Goal: Task Accomplishment & Management: Use online tool/utility

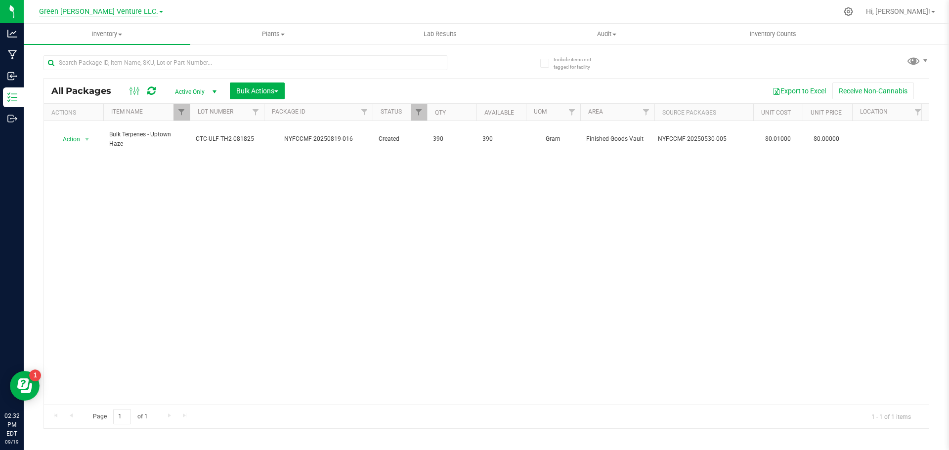
click at [94, 11] on span "Green [PERSON_NAME] Venture LLC." at bounding box center [98, 11] width 119 height 9
click at [68, 44] on link "Green [PERSON_NAME] Venture LLC." at bounding box center [101, 48] width 144 height 13
click at [195, 63] on input "text" at bounding box center [245, 62] width 404 height 15
type input "terp"
click at [179, 114] on span "Filter" at bounding box center [181, 112] width 8 height 8
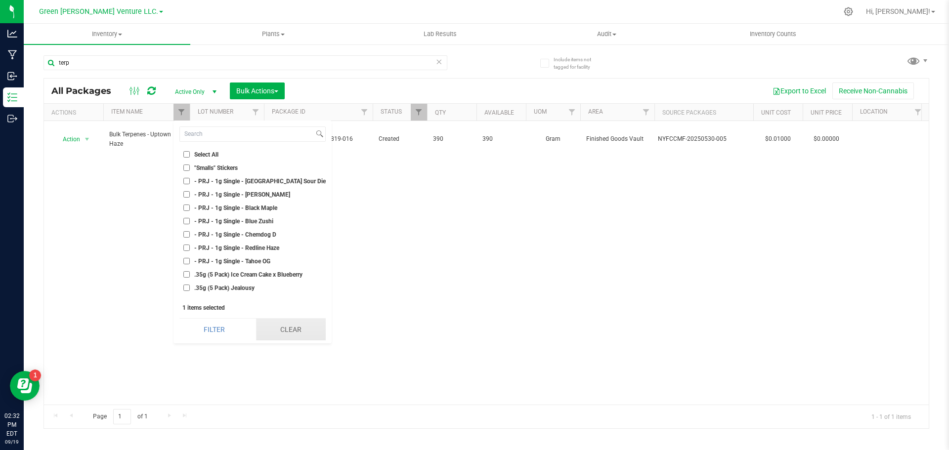
click at [284, 332] on button "Clear" at bounding box center [291, 330] width 70 height 22
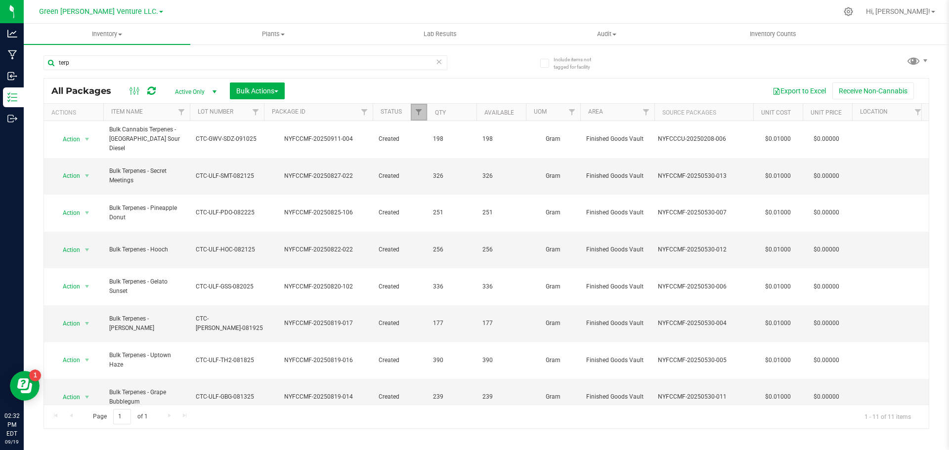
click at [418, 118] on link "Filter" at bounding box center [419, 112] width 16 height 17
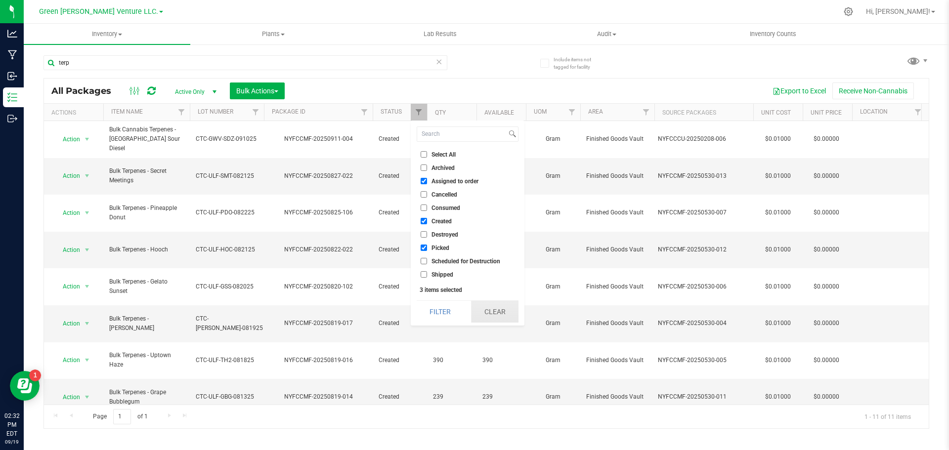
click at [487, 308] on button "Clear" at bounding box center [494, 312] width 47 height 22
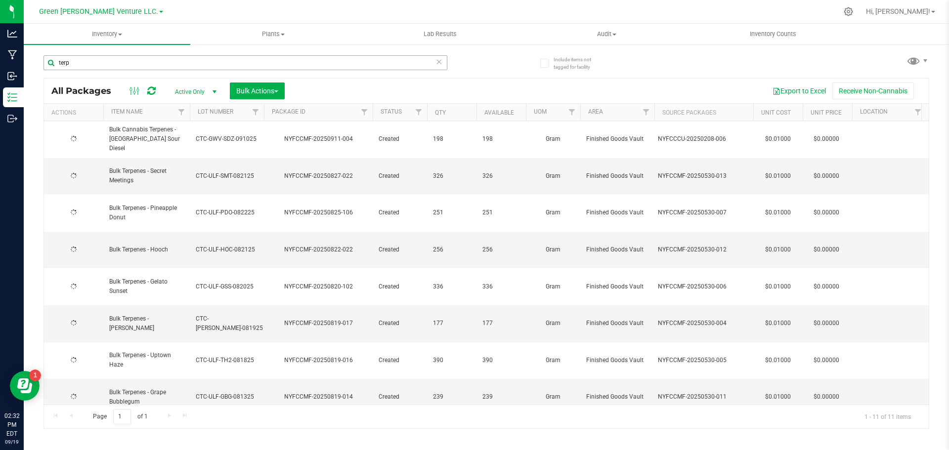
type input "[DATE]"
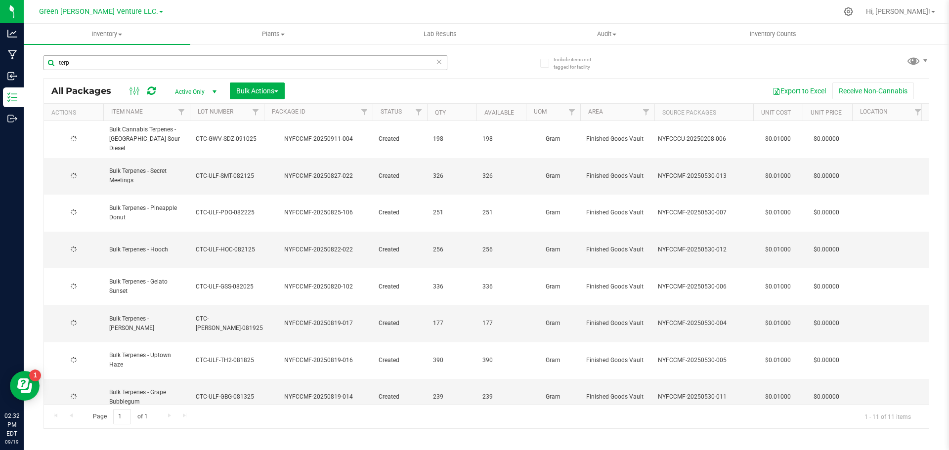
type input "[DATE]"
click at [82, 169] on span "select" at bounding box center [87, 176] width 12 height 14
click at [80, 279] on li "Print package label" at bounding box center [85, 281] width 63 height 15
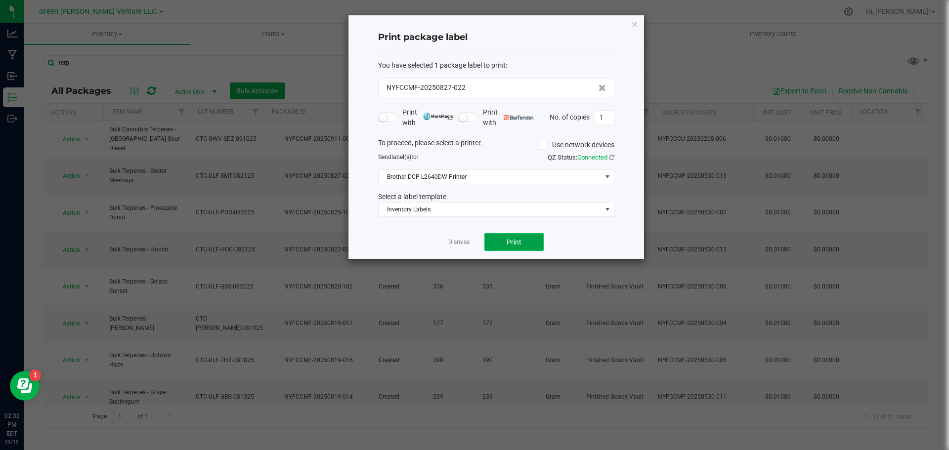
click at [515, 241] on span "Print" at bounding box center [513, 242] width 15 height 8
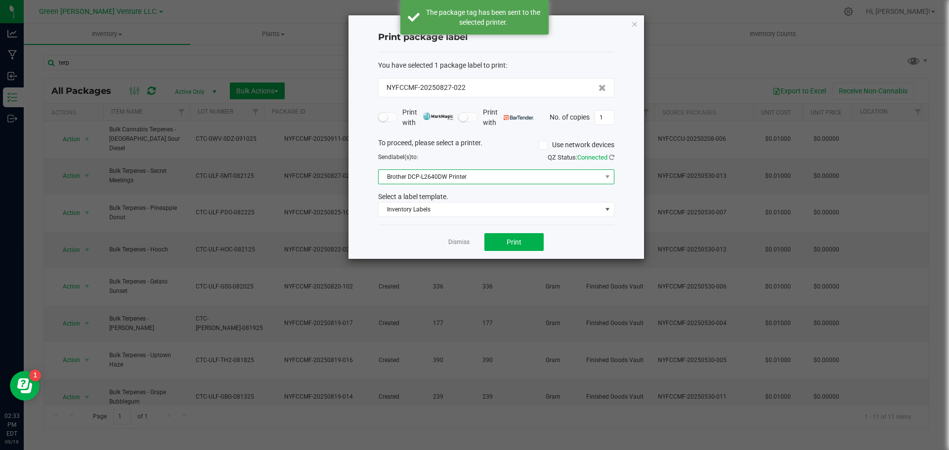
click at [503, 170] on span "Brother DCP-L2640DW Printer" at bounding box center [489, 177] width 223 height 14
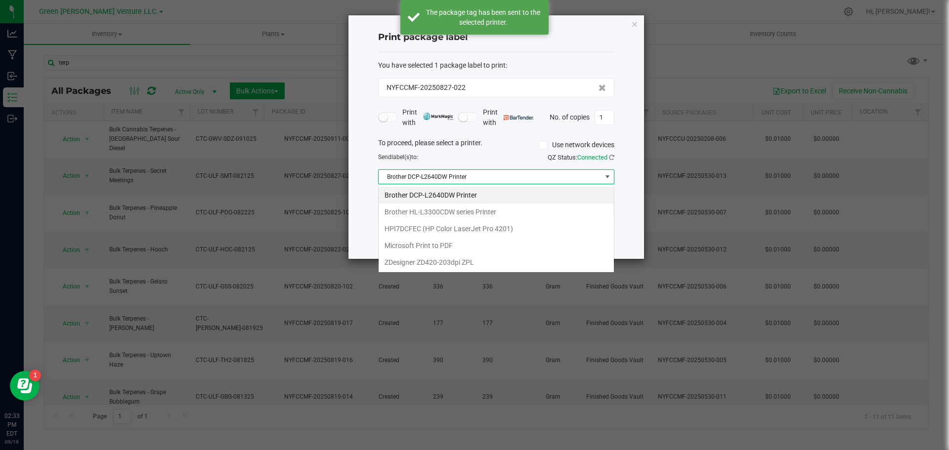
scroll to position [15, 236]
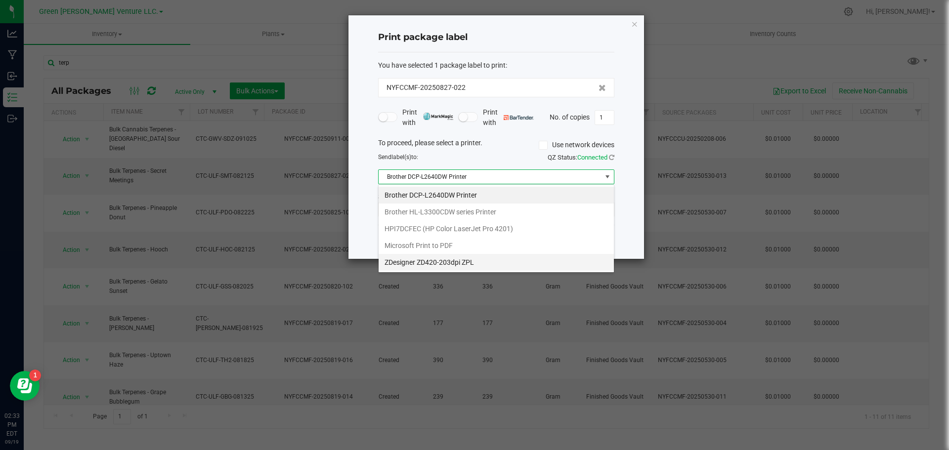
click at [455, 258] on ZPL "ZDesigner ZD420-203dpi ZPL" at bounding box center [495, 262] width 235 height 17
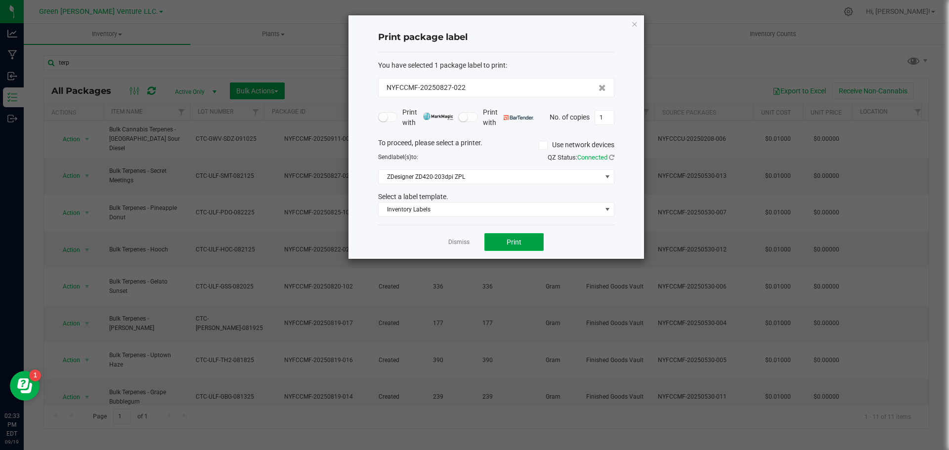
click at [502, 239] on button "Print" at bounding box center [513, 242] width 59 height 18
click at [529, 238] on button "Print" at bounding box center [513, 242] width 59 height 18
click at [526, 239] on button "Print" at bounding box center [513, 242] width 59 height 18
click at [527, 236] on button "Print" at bounding box center [513, 242] width 59 height 18
click at [527, 240] on button "Print" at bounding box center [513, 242] width 59 height 18
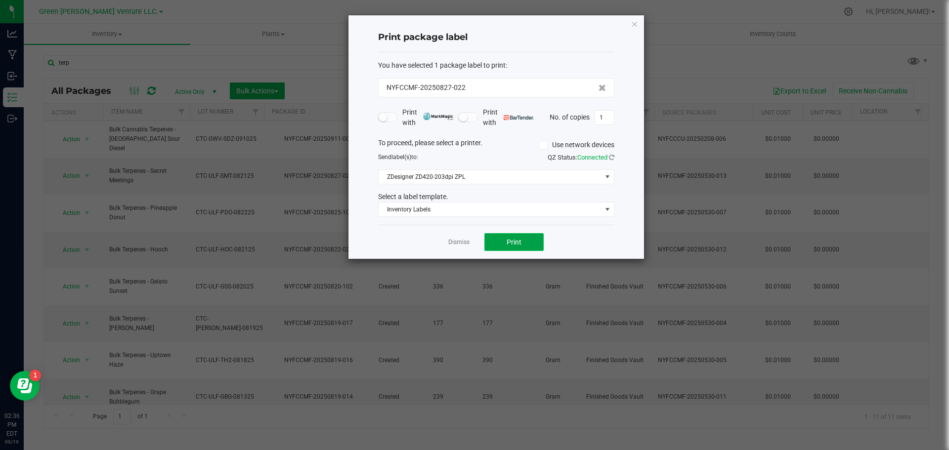
click at [522, 243] on button "Print" at bounding box center [513, 242] width 59 height 18
click at [456, 242] on link "Dismiss" at bounding box center [458, 242] width 21 height 8
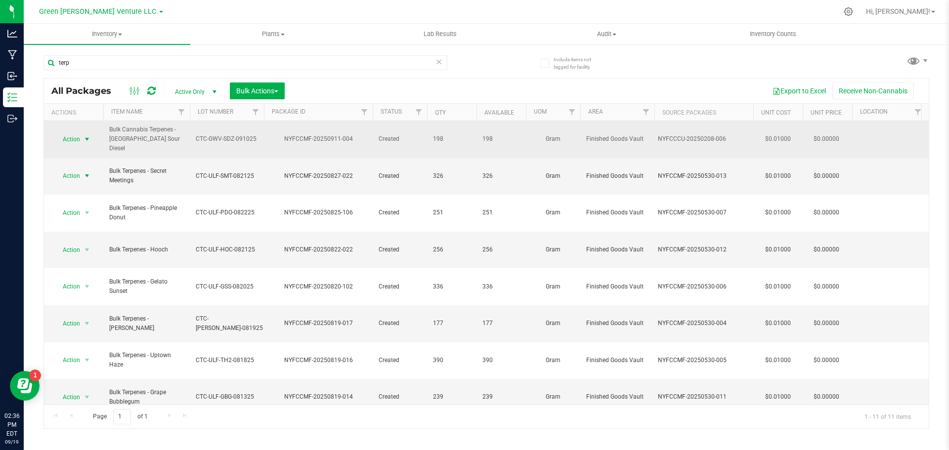
click at [77, 136] on span "Action" at bounding box center [67, 139] width 27 height 14
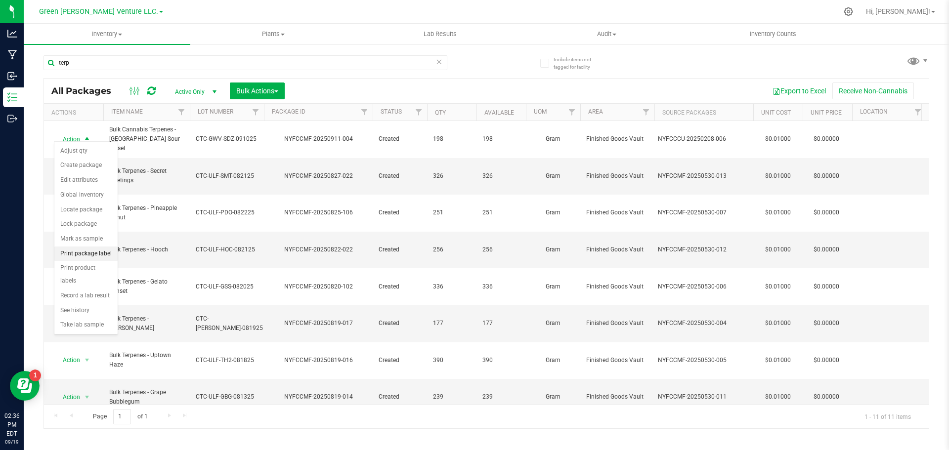
click at [84, 254] on li "Print package label" at bounding box center [85, 254] width 63 height 15
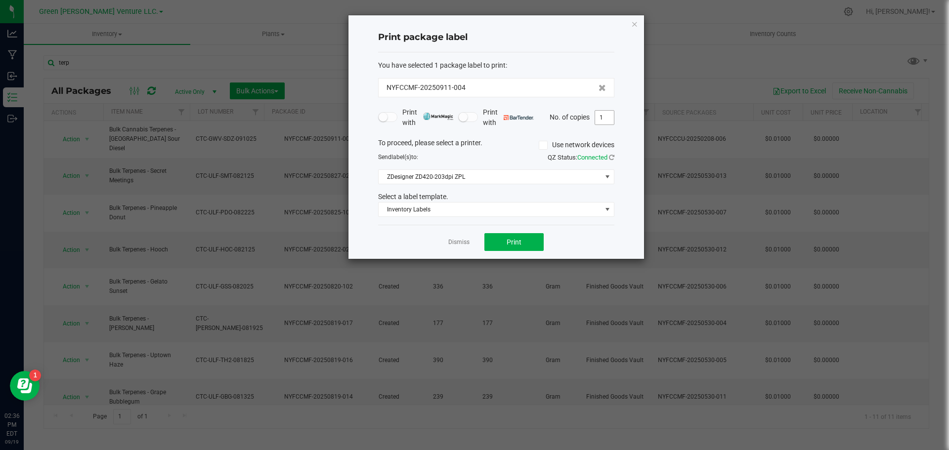
click at [602, 115] on input "1" at bounding box center [604, 118] width 19 height 14
type input "2"
click at [532, 247] on button "Print" at bounding box center [513, 242] width 59 height 18
click at [466, 247] on link "Dismiss" at bounding box center [458, 242] width 21 height 8
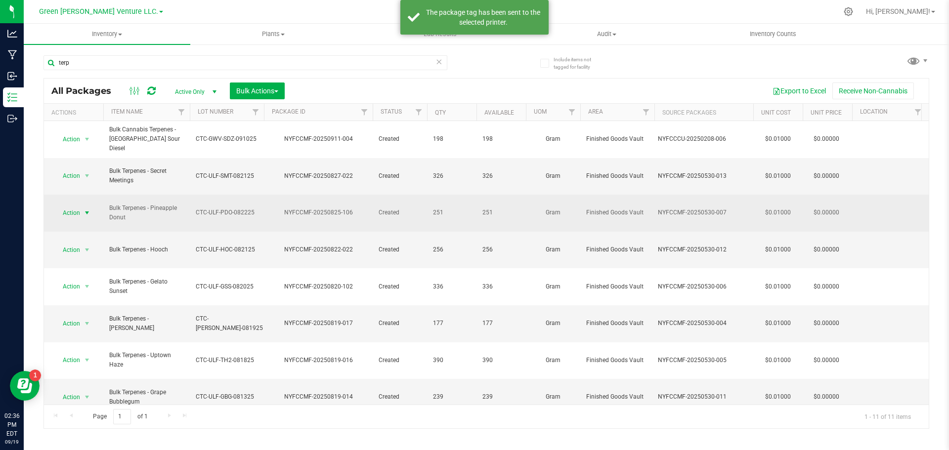
click at [86, 209] on span "select" at bounding box center [87, 213] width 8 height 8
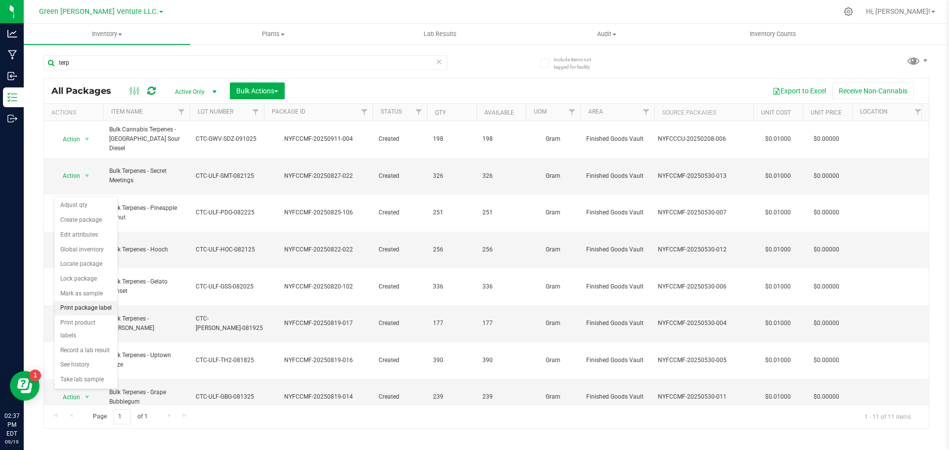
click at [87, 311] on li "Print package label" at bounding box center [85, 308] width 63 height 15
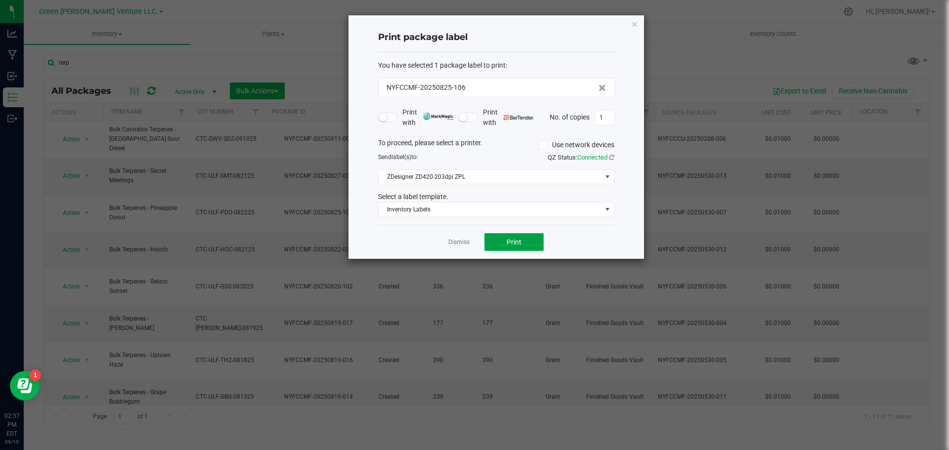
click at [506, 236] on button "Print" at bounding box center [513, 242] width 59 height 18
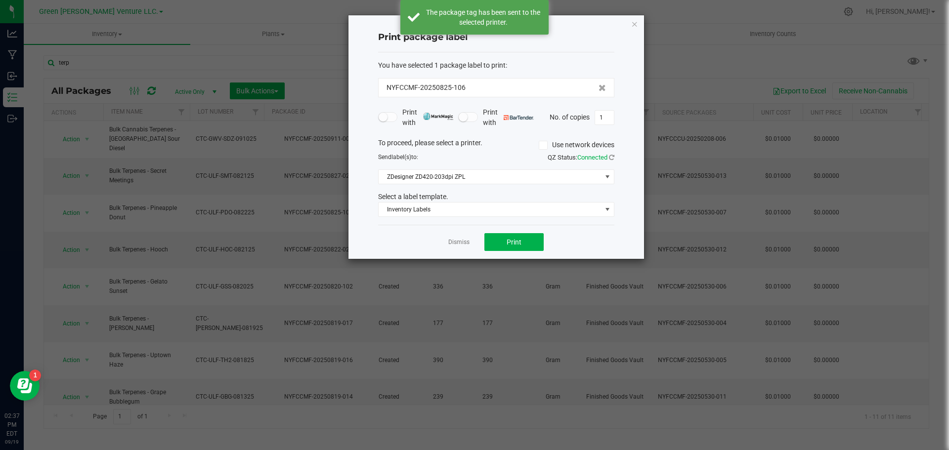
click at [103, 219] on ngb-modal-window "Print package label You have selected 1 package label to print : NYFCCMF-202508…" at bounding box center [478, 225] width 956 height 450
click at [467, 245] on link "Dismiss" at bounding box center [458, 242] width 21 height 8
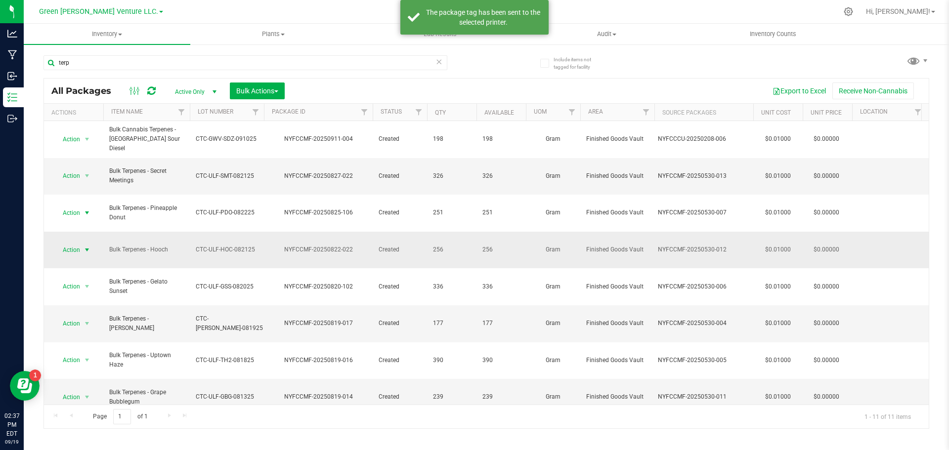
click at [85, 246] on span "select" at bounding box center [87, 250] width 8 height 8
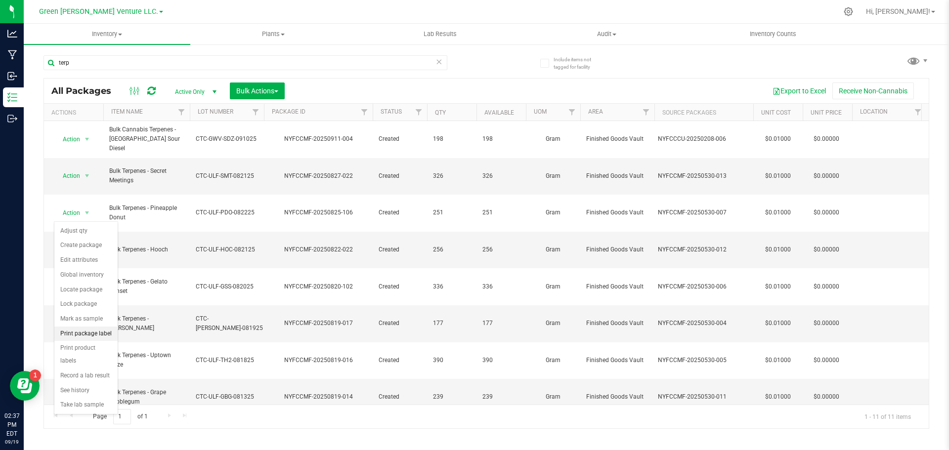
click at [92, 338] on li "Print package label" at bounding box center [85, 334] width 63 height 15
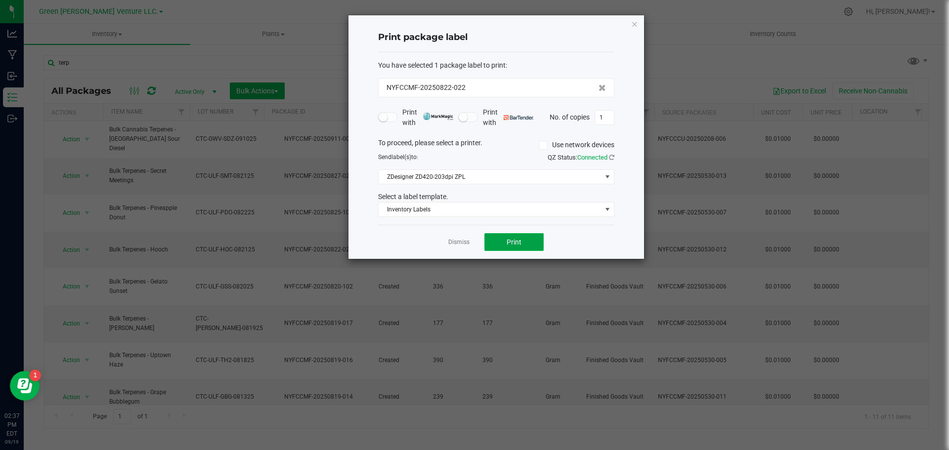
click at [498, 239] on button "Print" at bounding box center [513, 242] width 59 height 18
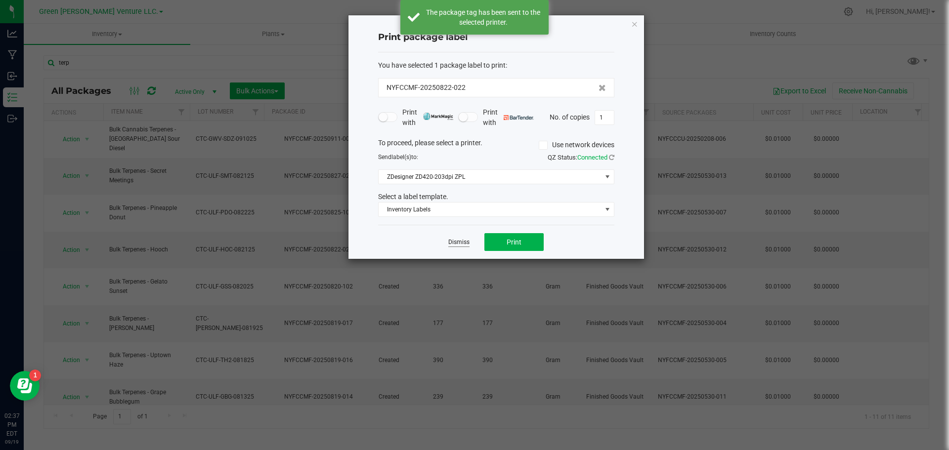
click at [464, 241] on link "Dismiss" at bounding box center [458, 242] width 21 height 8
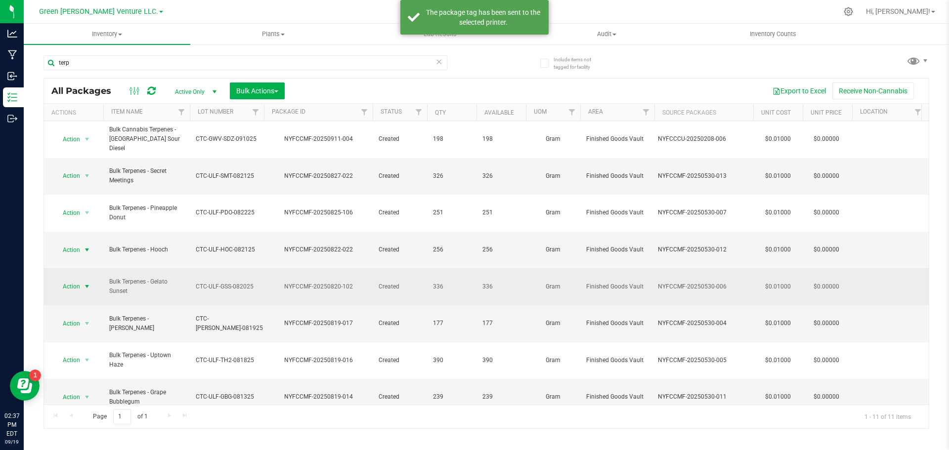
click at [80, 280] on span "Action" at bounding box center [67, 287] width 27 height 14
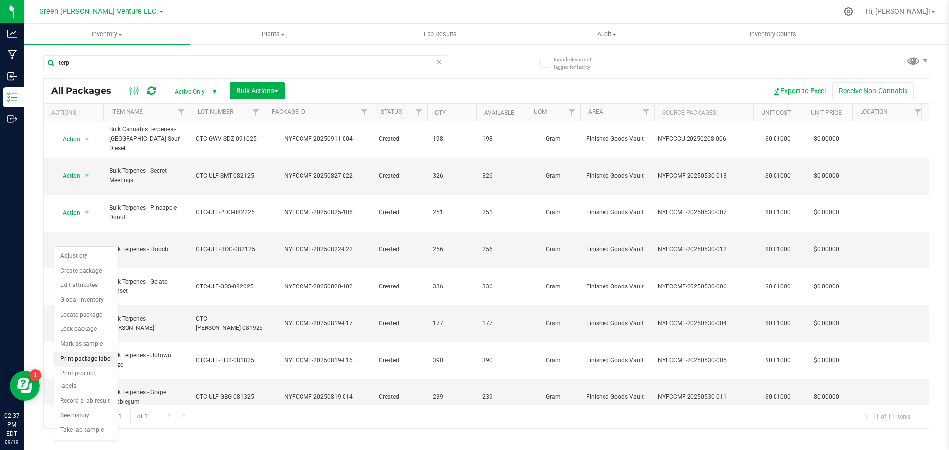
click at [97, 355] on li "Print package label" at bounding box center [85, 359] width 63 height 15
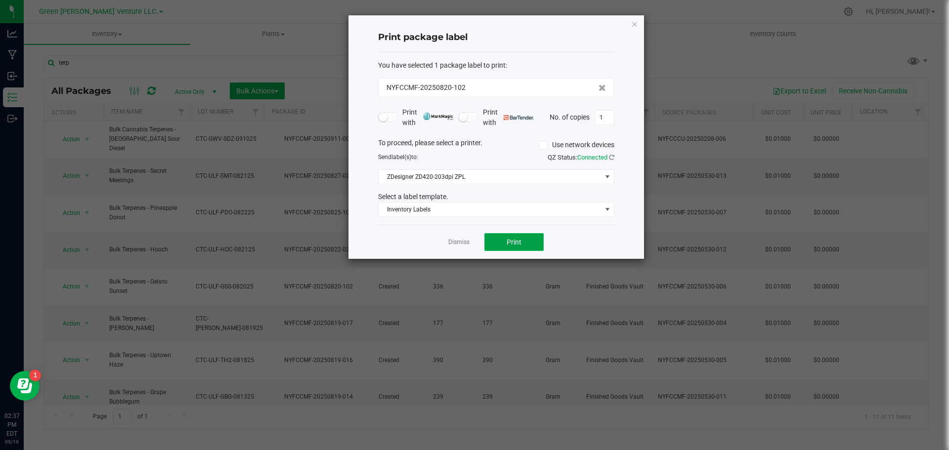
click at [508, 235] on button "Print" at bounding box center [513, 242] width 59 height 18
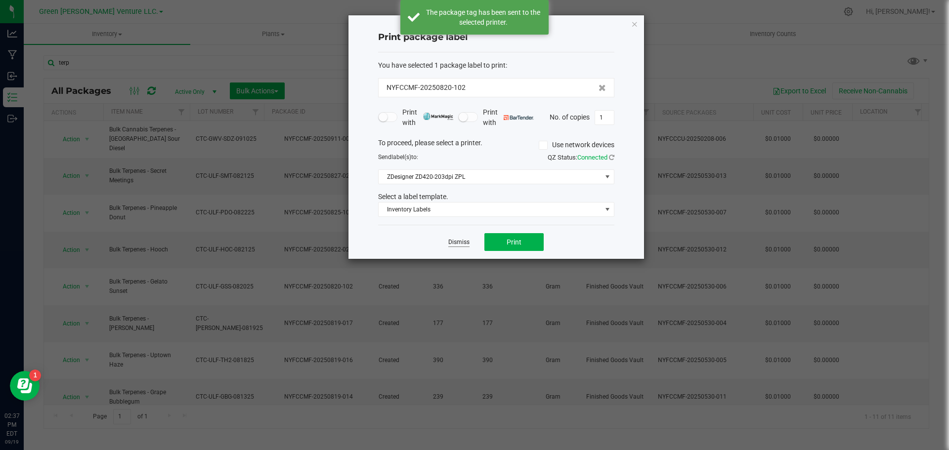
click at [450, 245] on link "Dismiss" at bounding box center [458, 242] width 21 height 8
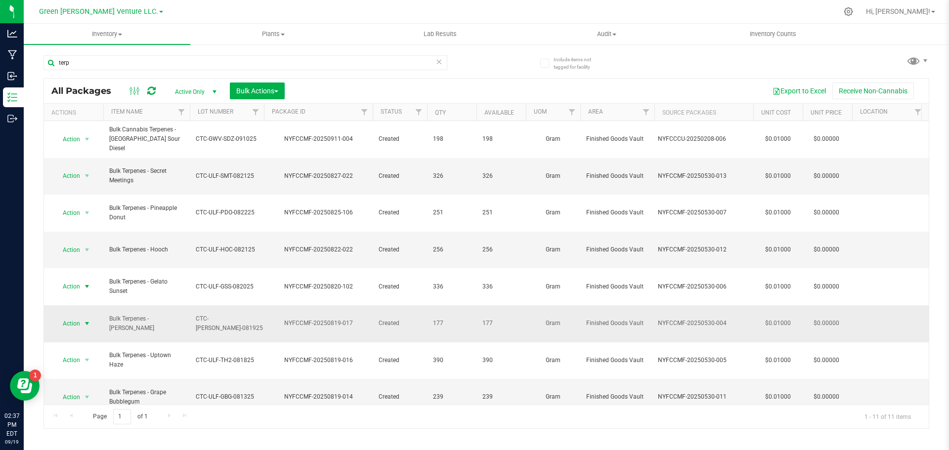
click at [71, 317] on span "Action" at bounding box center [67, 324] width 27 height 14
click at [104, 194] on li "Print package label" at bounding box center [85, 190] width 63 height 15
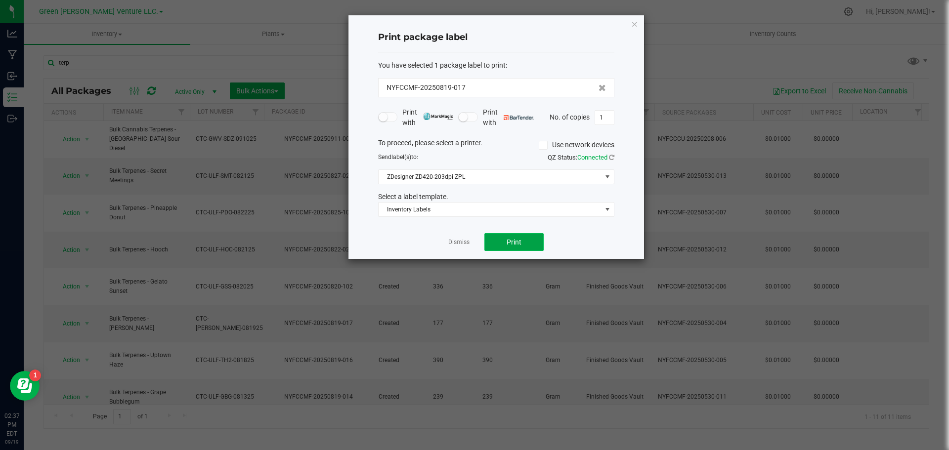
click at [501, 239] on button "Print" at bounding box center [513, 242] width 59 height 18
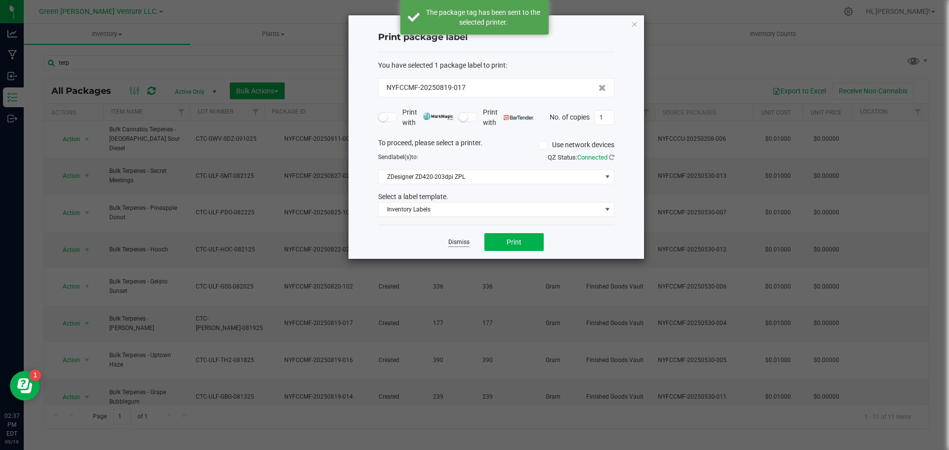
click at [460, 246] on link "Dismiss" at bounding box center [458, 242] width 21 height 8
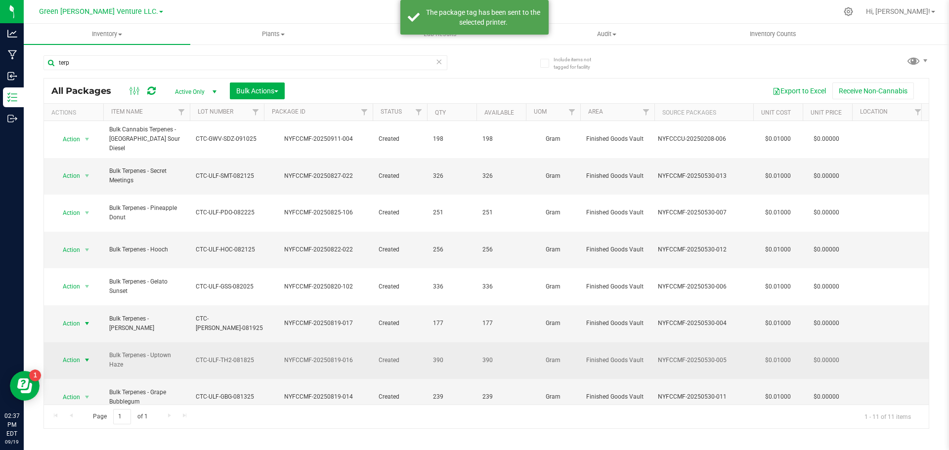
click at [78, 353] on span "Action" at bounding box center [67, 360] width 27 height 14
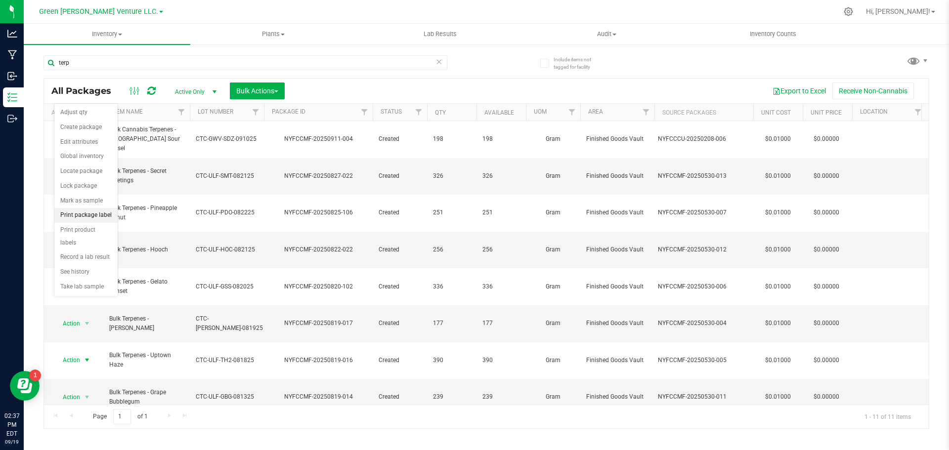
click at [87, 214] on li "Print package label" at bounding box center [85, 215] width 63 height 15
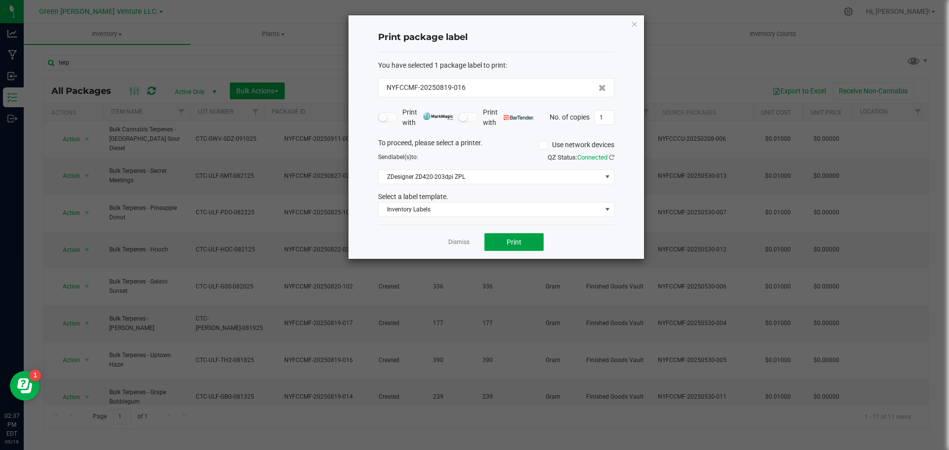
click at [515, 242] on span "Print" at bounding box center [513, 242] width 15 height 8
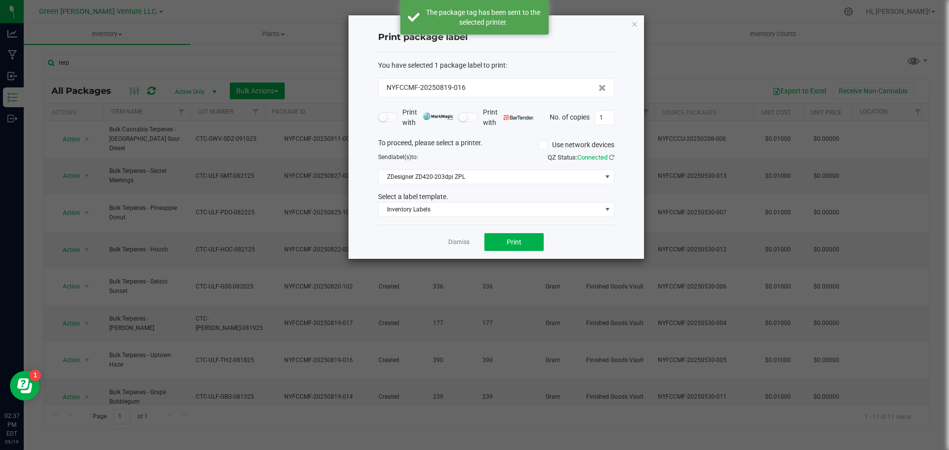
click at [105, 299] on ngb-modal-window "Print package label You have selected 1 package label to print : NYFCCMF-202508…" at bounding box center [478, 225] width 956 height 450
click at [449, 245] on link "Dismiss" at bounding box center [458, 242] width 21 height 8
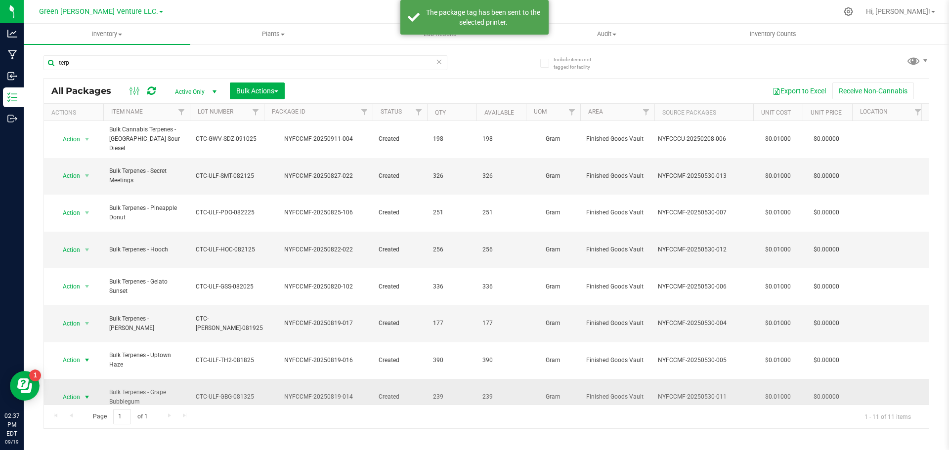
click at [70, 390] on span "Action" at bounding box center [67, 397] width 27 height 14
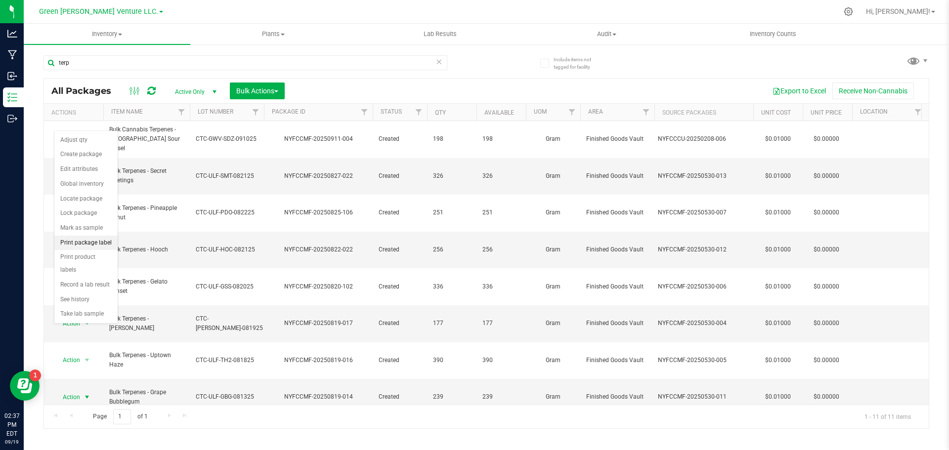
click at [98, 243] on li "Print package label" at bounding box center [85, 243] width 63 height 15
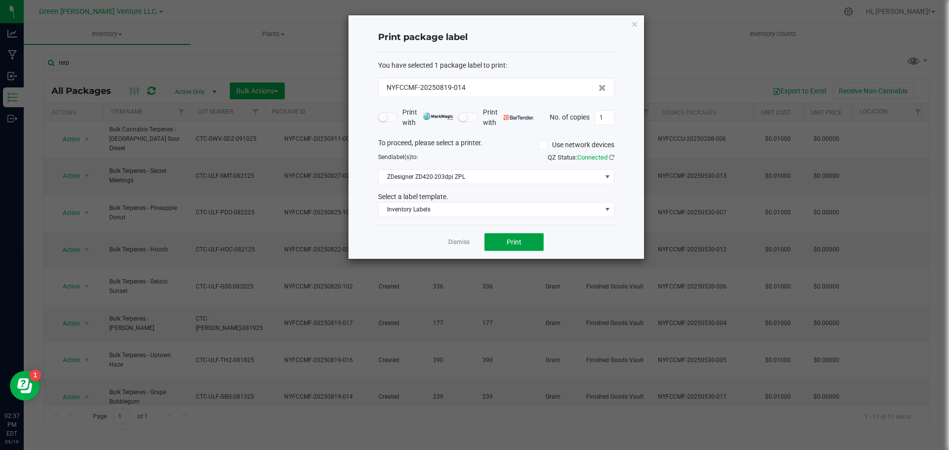
click at [524, 242] on button "Print" at bounding box center [513, 242] width 59 height 18
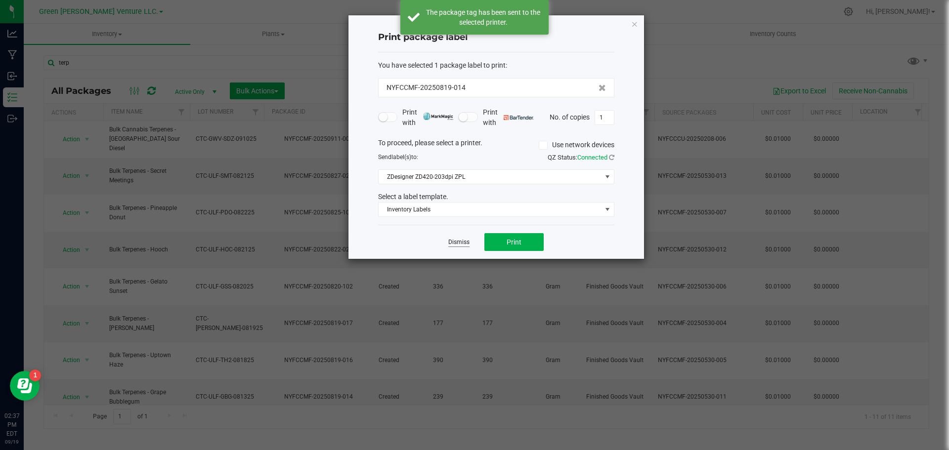
click at [454, 240] on link "Dismiss" at bounding box center [458, 242] width 21 height 8
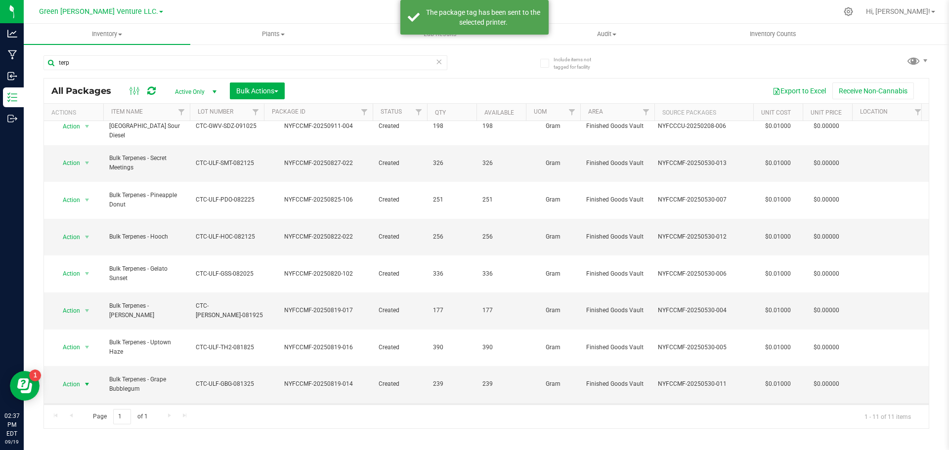
scroll to position [16, 0]
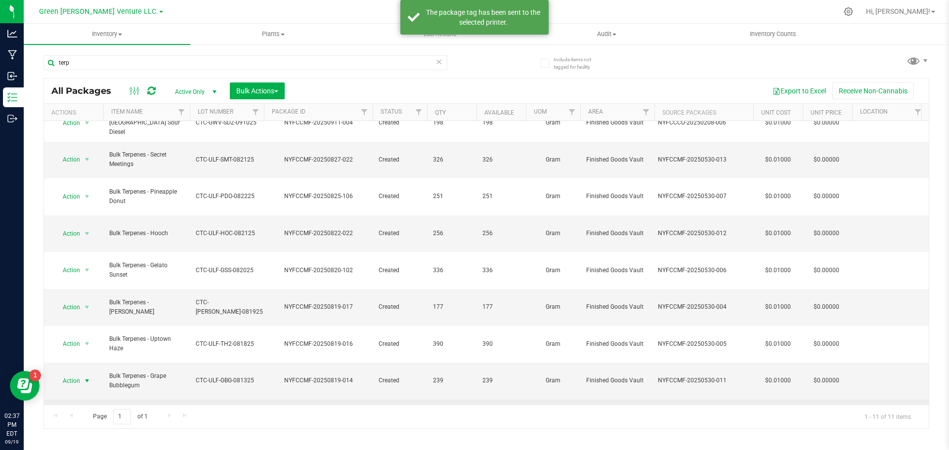
click at [75, 411] on span "Action" at bounding box center [67, 418] width 27 height 14
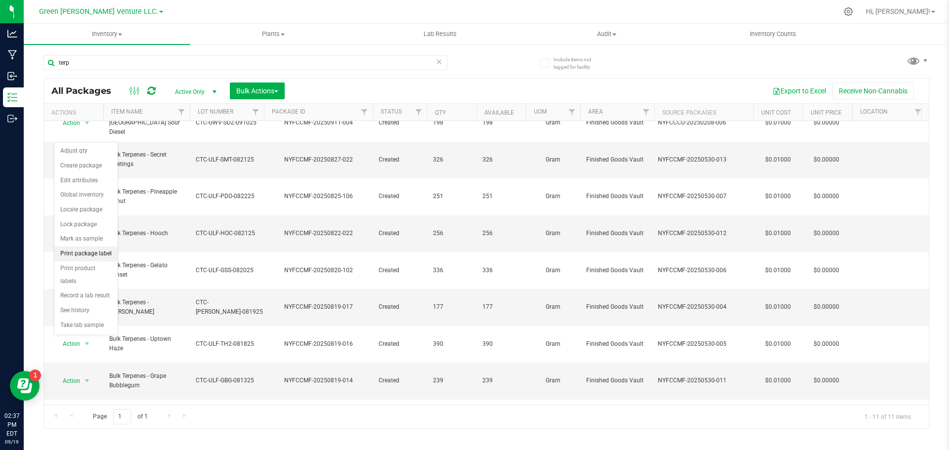
click at [94, 254] on li "Print package label" at bounding box center [85, 254] width 63 height 15
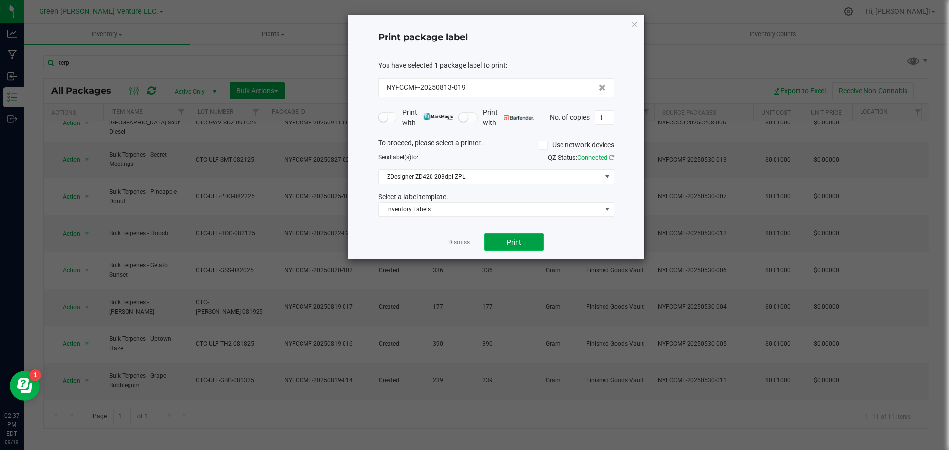
click at [517, 244] on span "Print" at bounding box center [513, 242] width 15 height 8
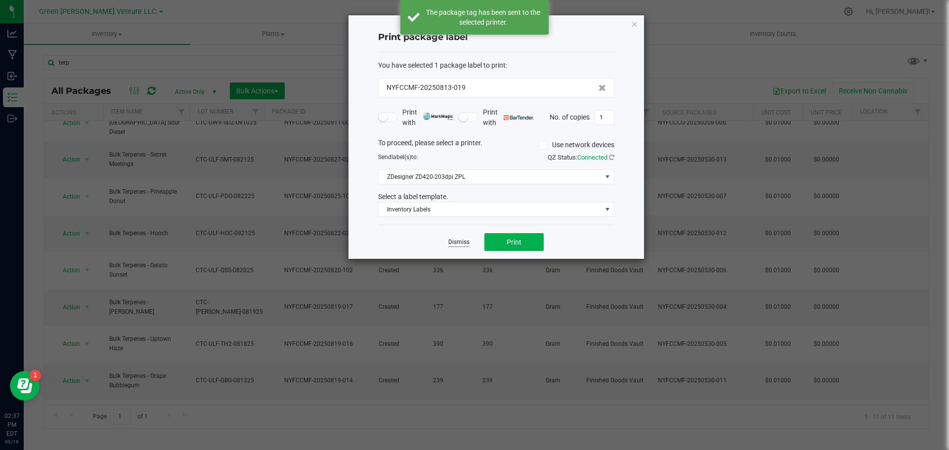
click at [452, 241] on link "Dismiss" at bounding box center [458, 242] width 21 height 8
